Goal: Information Seeking & Learning: Find specific page/section

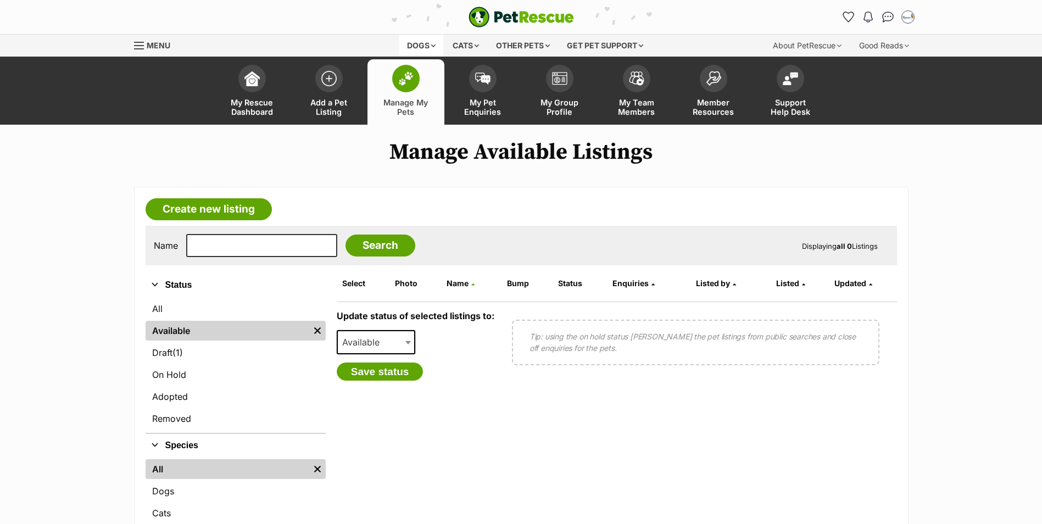
click at [422, 42] on div "Dogs" at bounding box center [421, 46] width 44 height 22
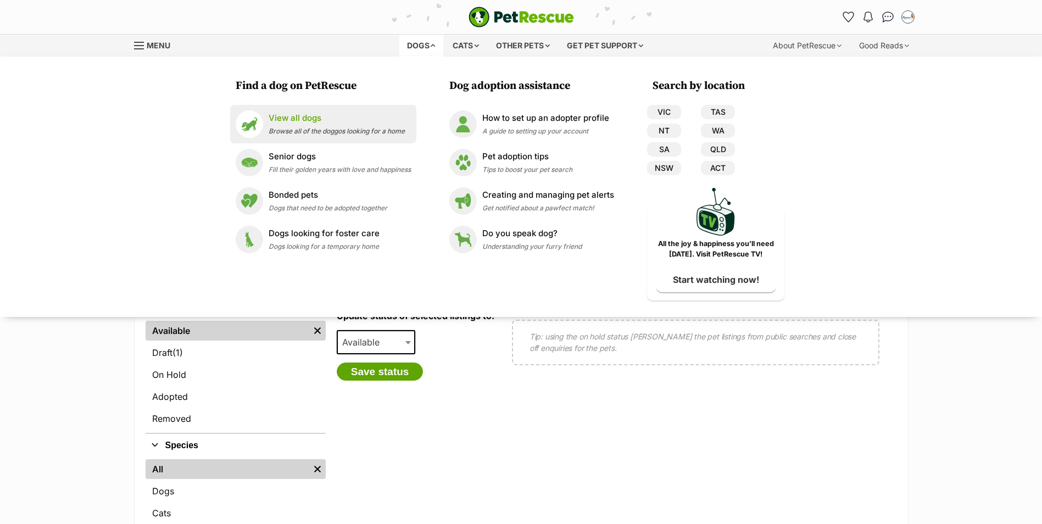
click at [334, 127] on span "Browse all of the doggos looking for a home" at bounding box center [336, 131] width 136 height 8
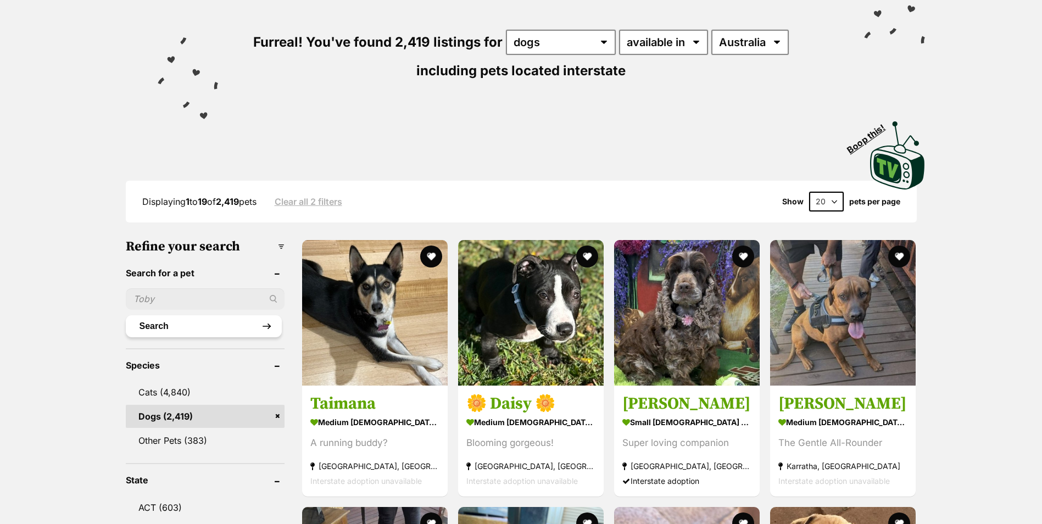
scroll to position [165, 0]
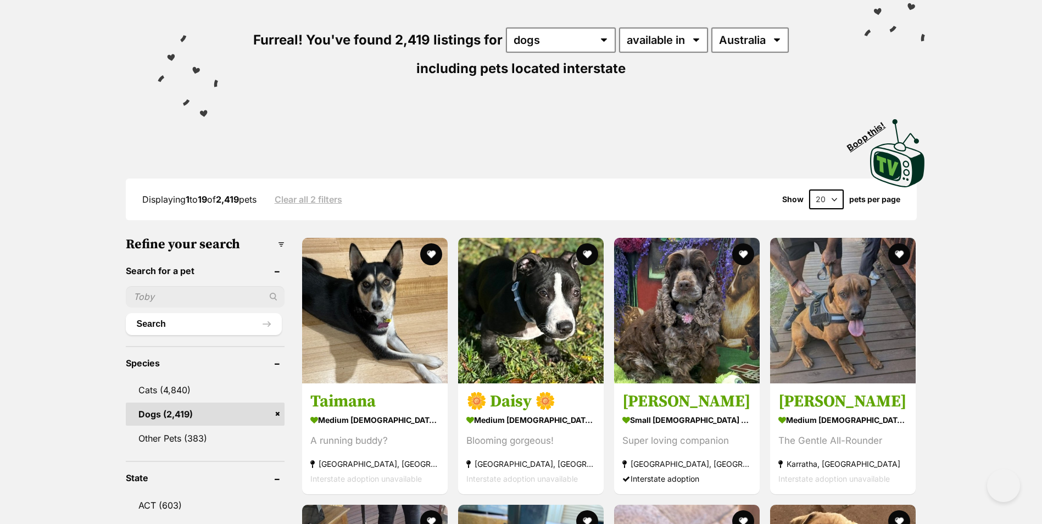
click at [176, 292] on input "text" at bounding box center [205, 296] width 159 height 21
type input "toto"
click at [126, 313] on button "Search" at bounding box center [204, 324] width 156 height 22
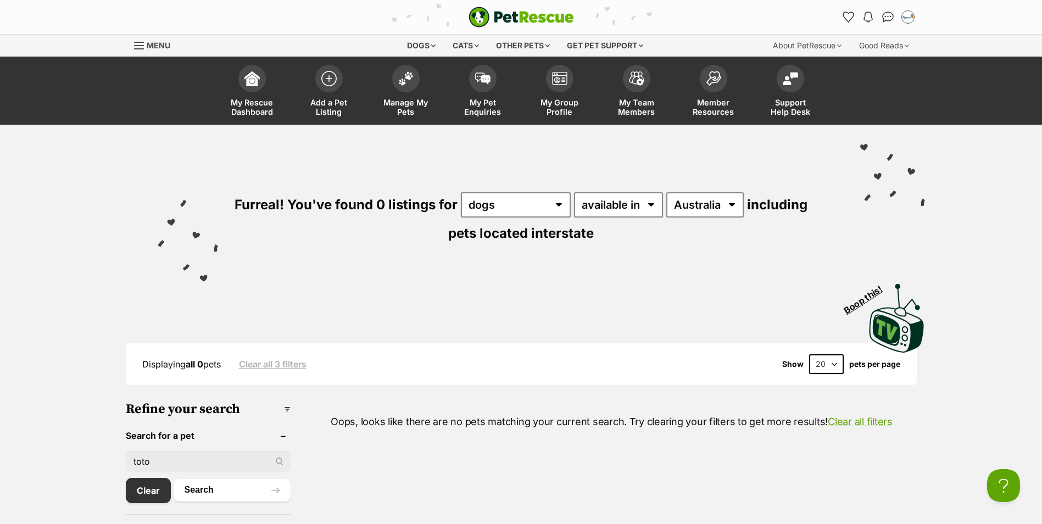
click at [545, 298] on div "Visit PetRescue TV (external site) Boop this!" at bounding box center [520, 314] width 807 height 80
